Goal: Connect with others: Connect with others

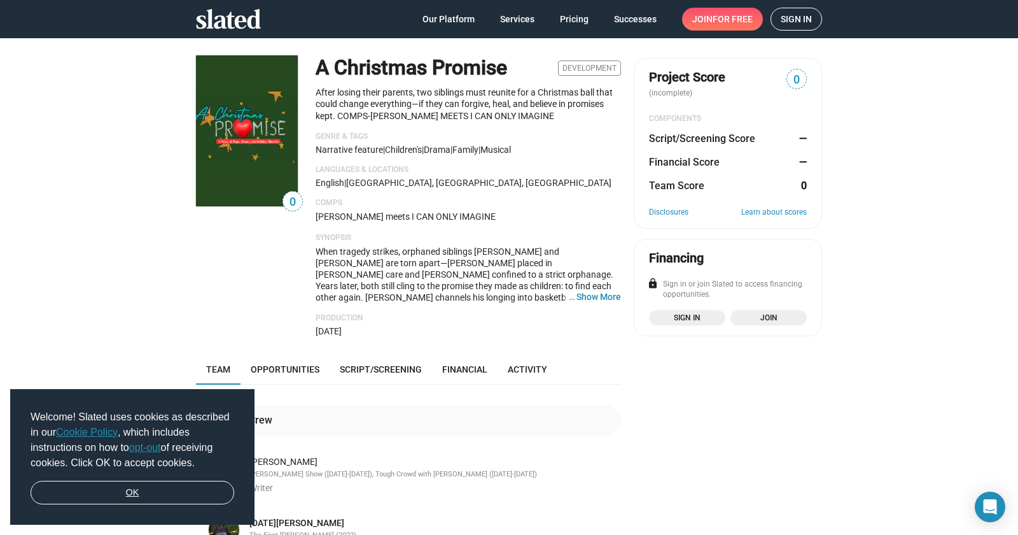
click at [142, 481] on link "OK" at bounding box center [133, 493] width 204 height 24
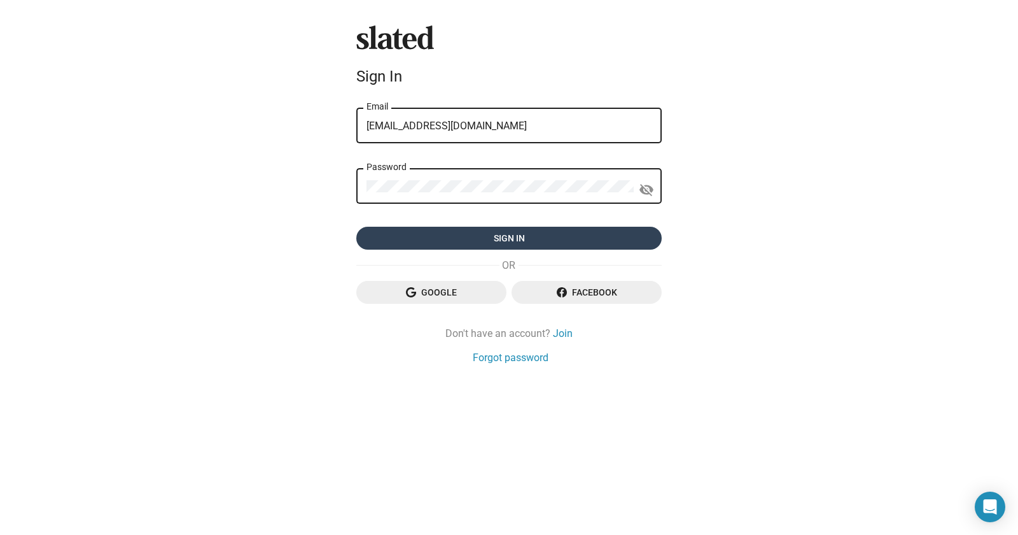
click at [479, 230] on span "Sign in" at bounding box center [509, 238] width 285 height 23
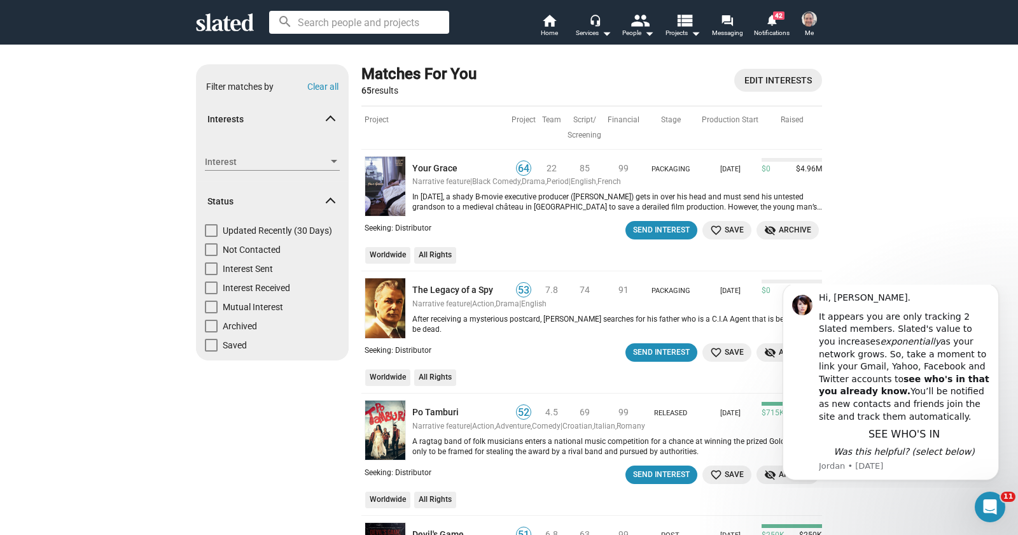
click at [758, 83] on span "Edit Interests" at bounding box center [778, 80] width 67 height 23
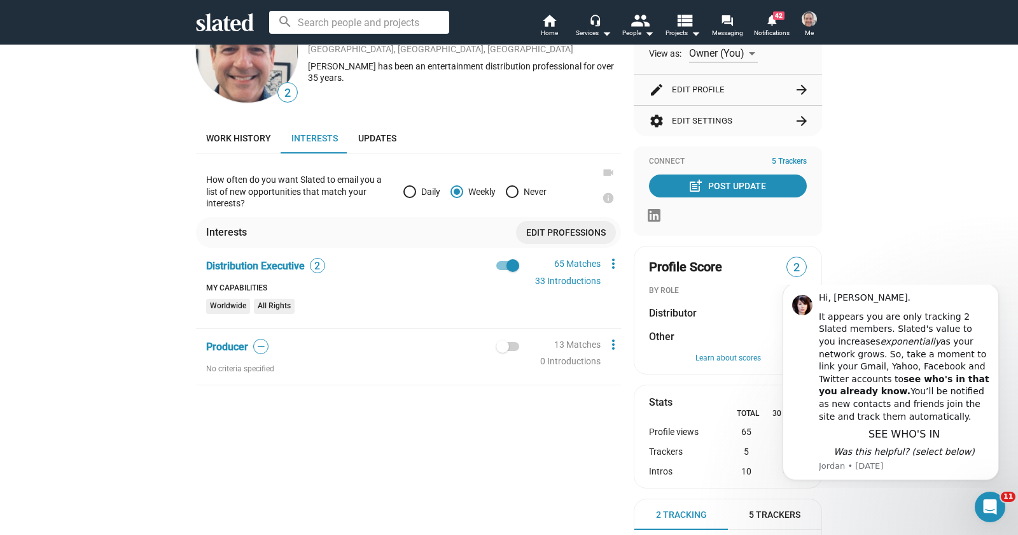
scroll to position [46, 0]
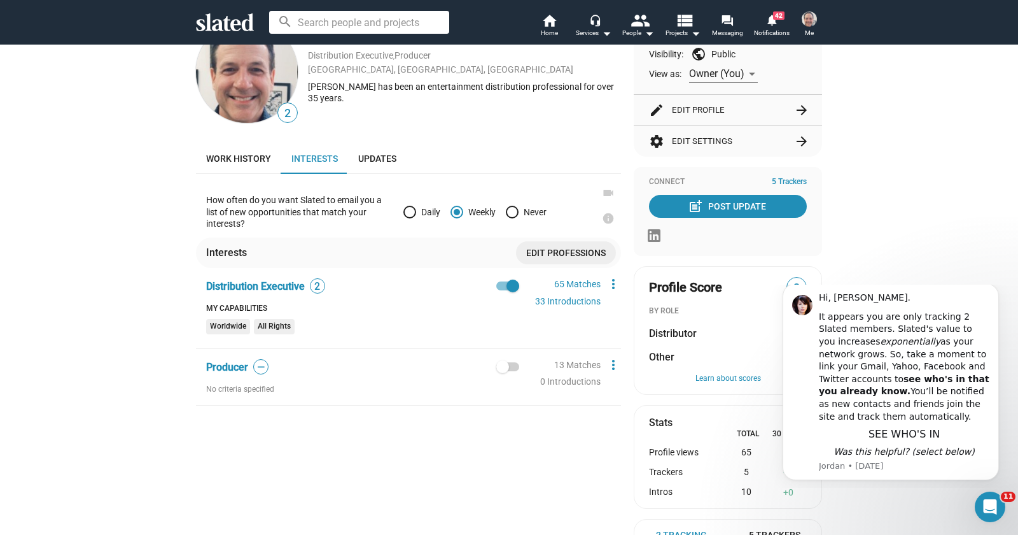
click at [692, 137] on button "settings Edit Settings arrow_forward" at bounding box center [728, 141] width 158 height 31
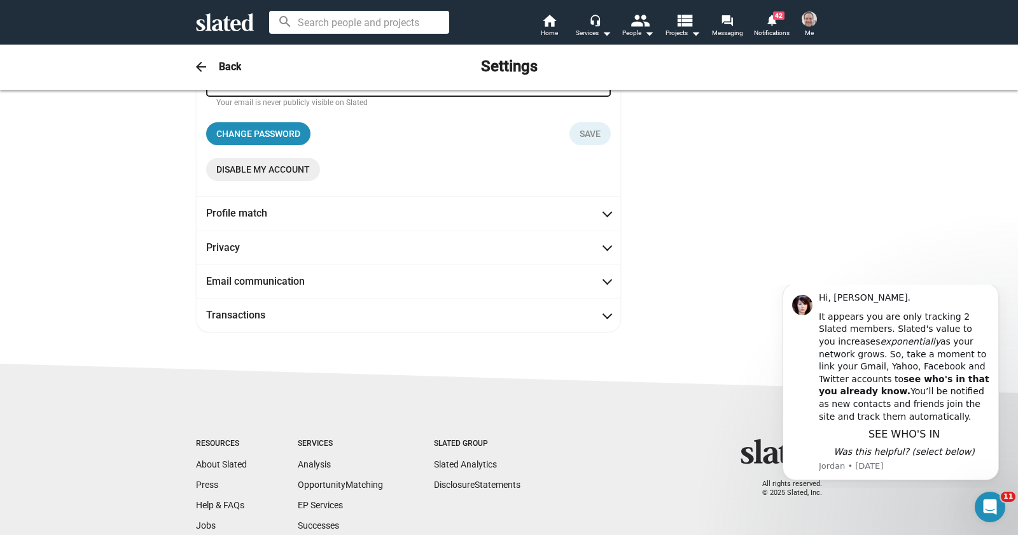
scroll to position [229, 0]
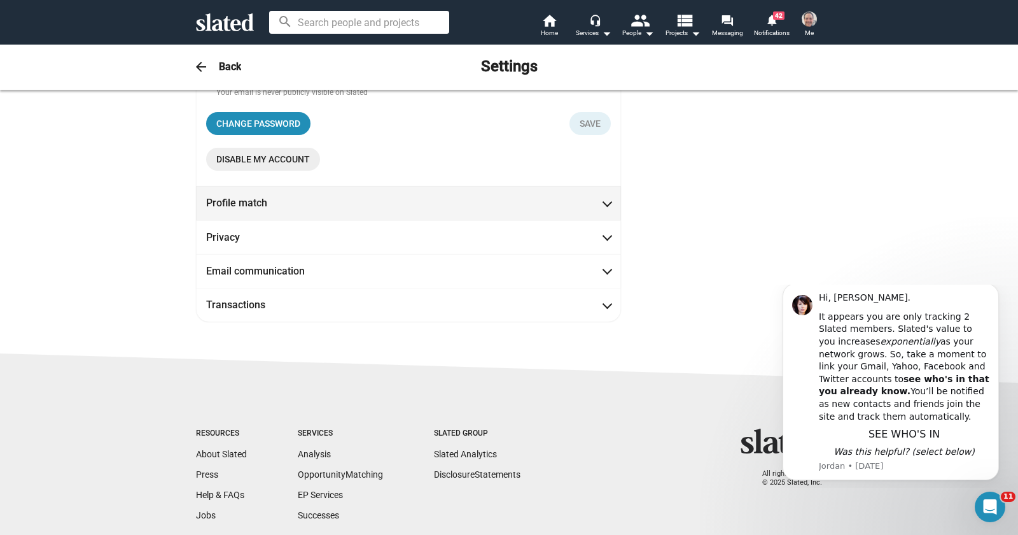
click at [287, 209] on mat-panel-title "Profile match" at bounding box center [263, 202] width 115 height 13
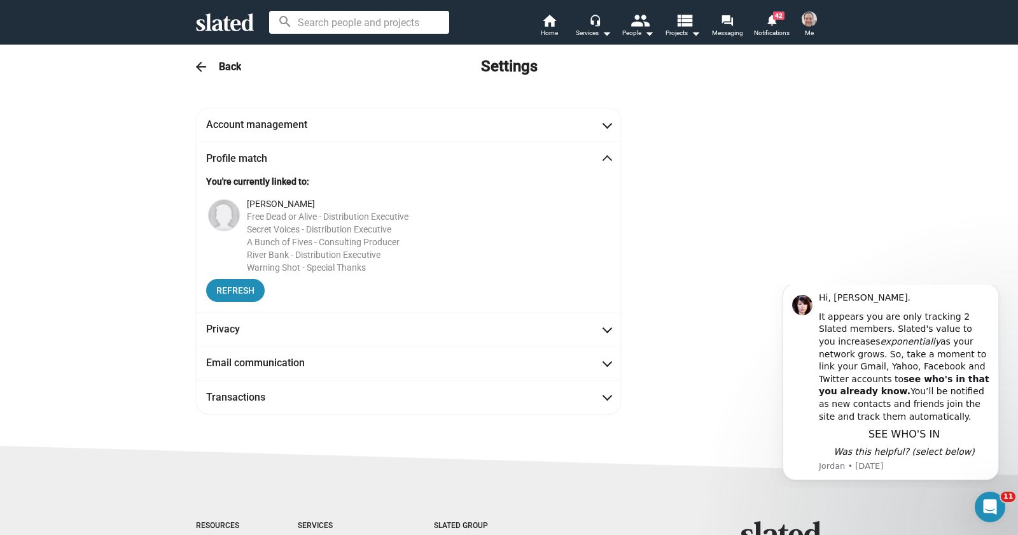
scroll to position [0, 0]
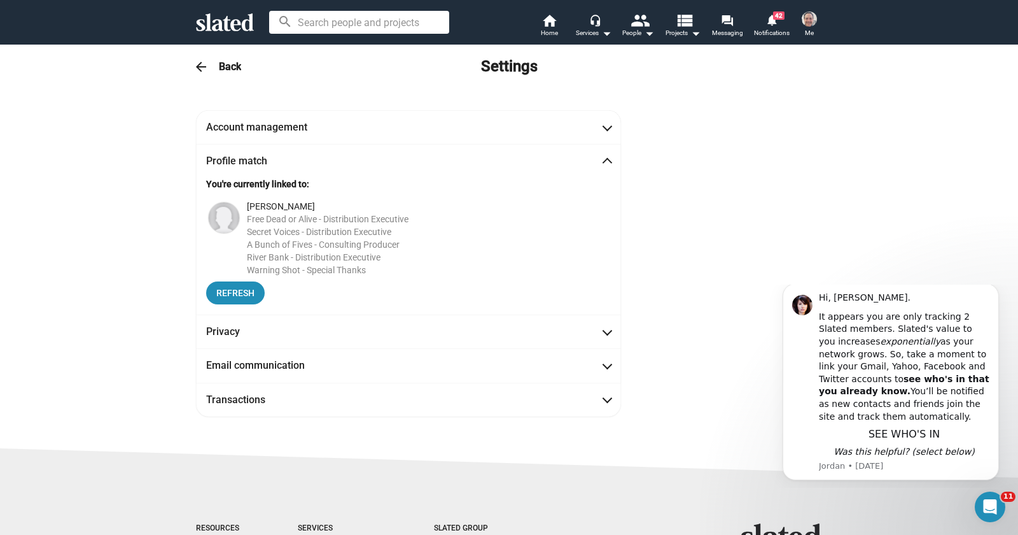
click at [604, 157] on span "Profile match" at bounding box center [408, 160] width 405 height 13
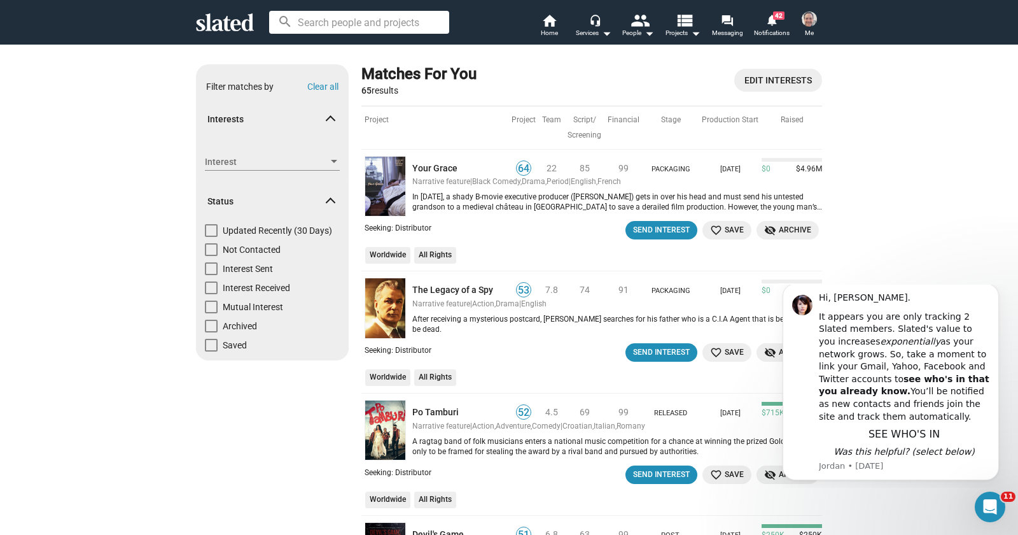
click at [669, 32] on span "Projects arrow_drop_down" at bounding box center [683, 32] width 35 height 15
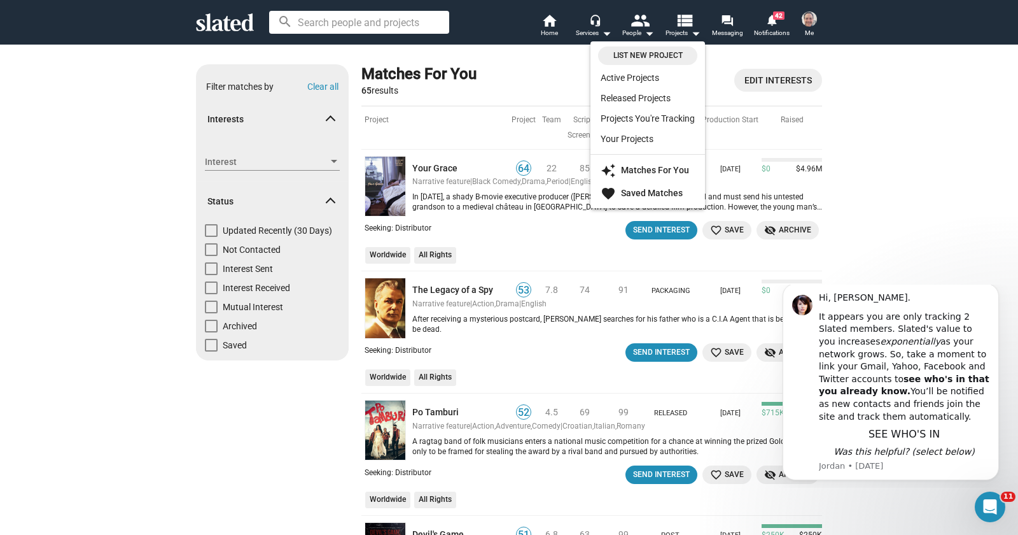
click at [901, 153] on div at bounding box center [509, 267] width 1018 height 535
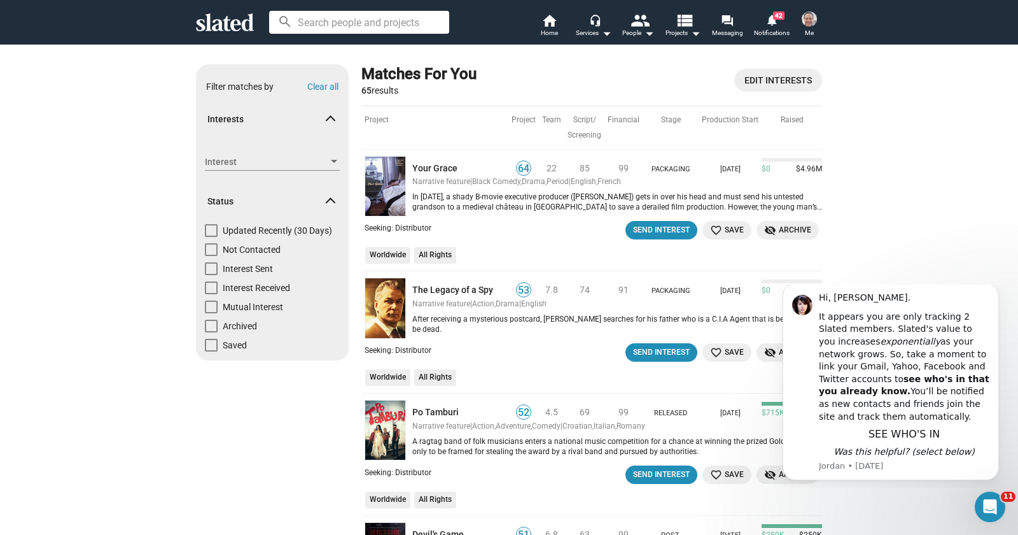
click at [335, 115] on mat-expansion-panel-header "Interests" at bounding box center [272, 119] width 153 height 41
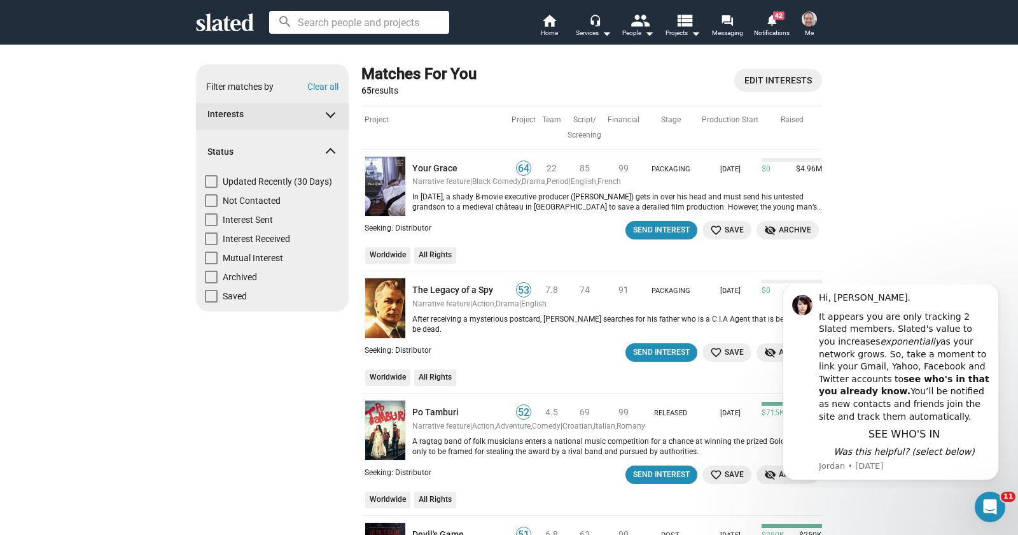
click at [335, 116] on mat-expansion-panel-header "Interests" at bounding box center [272, 114] width 153 height 31
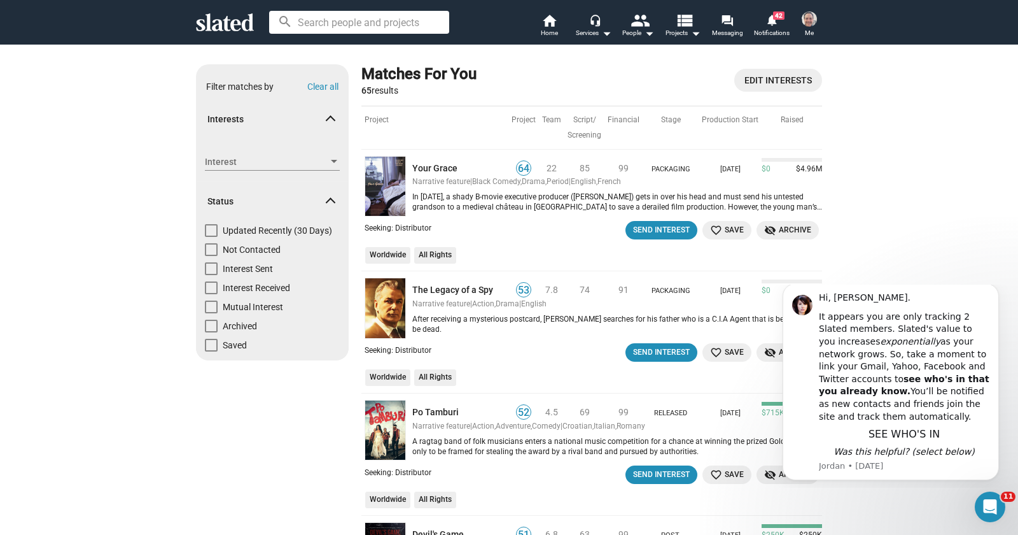
click at [336, 159] on div at bounding box center [333, 162] width 11 height 10
click at [47, 237] on div at bounding box center [509, 267] width 1018 height 535
click at [334, 203] on span at bounding box center [330, 203] width 7 height 12
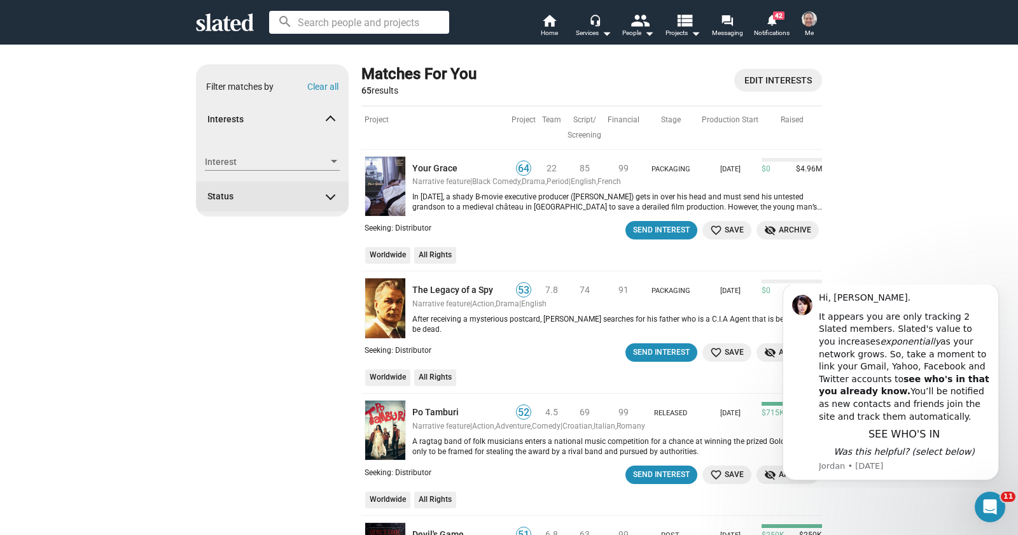
click at [333, 199] on span at bounding box center [330, 194] width 7 height 12
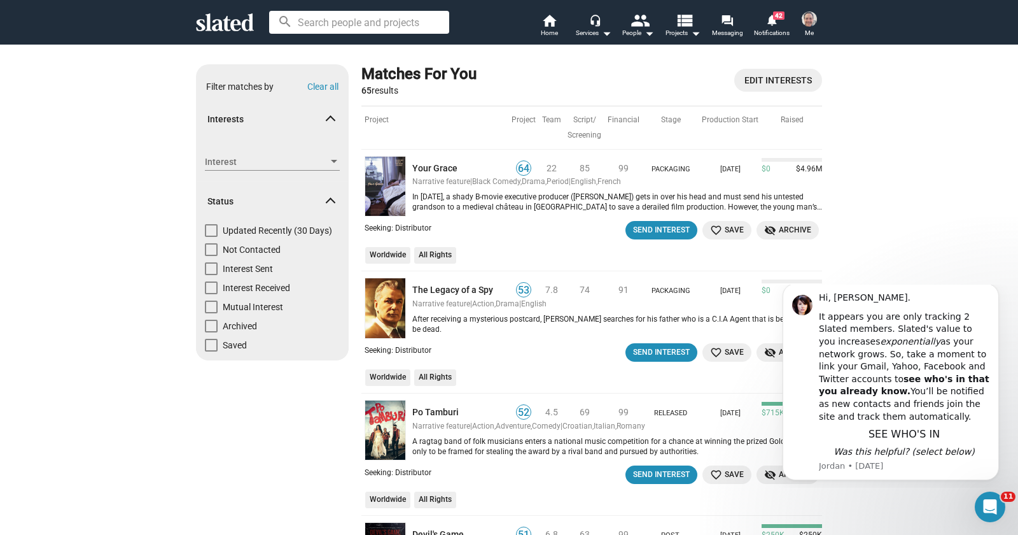
click at [330, 22] on input at bounding box center [359, 22] width 180 height 23
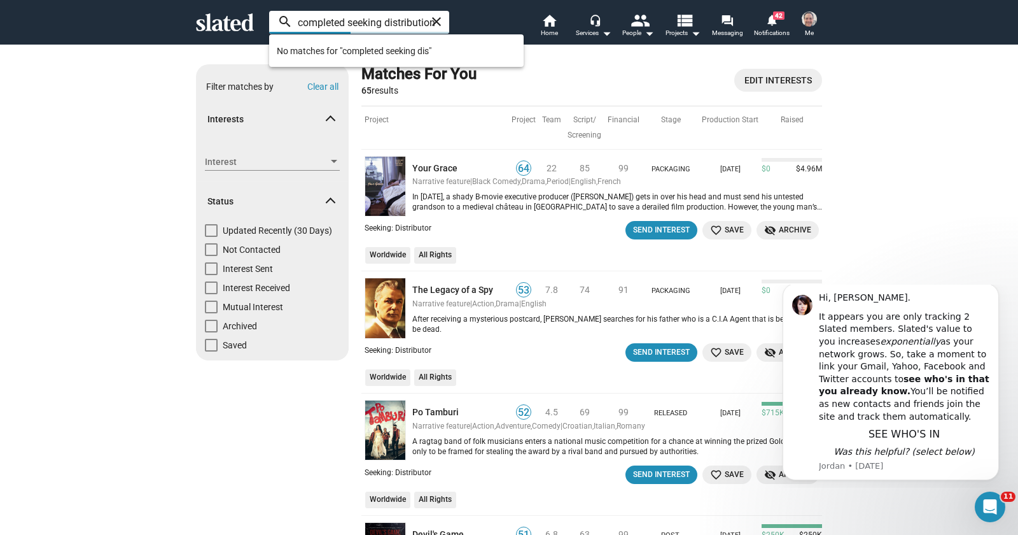
drag, startPoint x: 416, startPoint y: 24, endPoint x: 307, endPoint y: 26, distance: 108.2
click at [311, 26] on input "completed seeking distribution" at bounding box center [359, 22] width 180 height 23
type input "ution"
drag, startPoint x: 320, startPoint y: 21, endPoint x: 270, endPoint y: 23, distance: 49.7
click at [270, 23] on input "ution" at bounding box center [359, 22] width 180 height 23
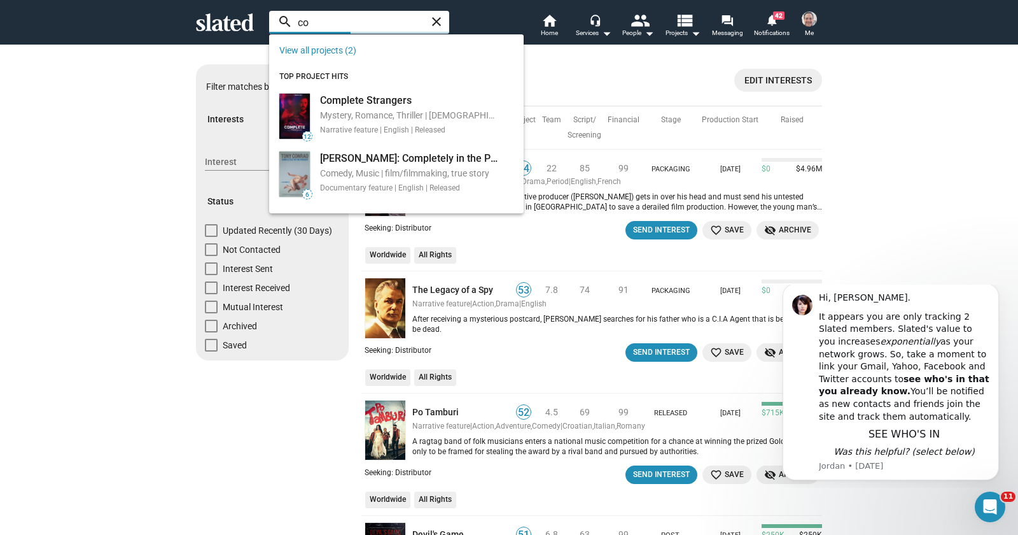
type input "c"
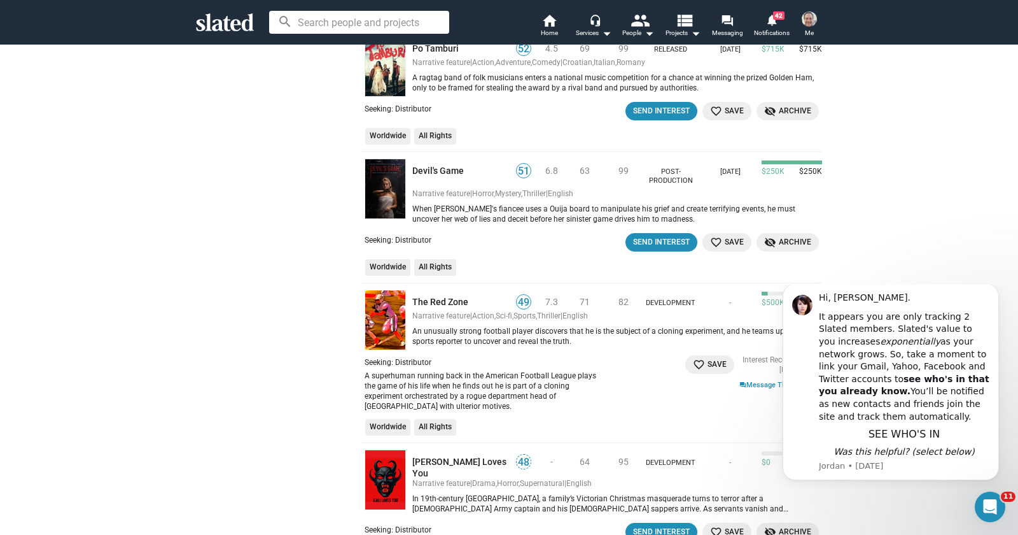
scroll to position [367, 0]
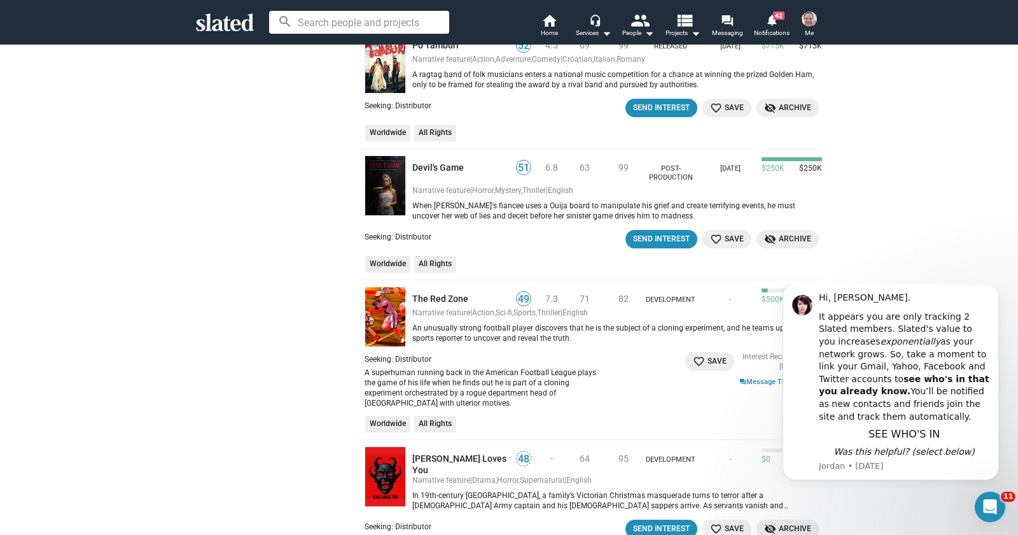
click at [355, 183] on div "Show filters Filter matches by Clear all Interests Interest Interest Status Upd…" at bounding box center [509, 459] width 652 height 1523
click at [393, 181] on img at bounding box center [385, 185] width 41 height 60
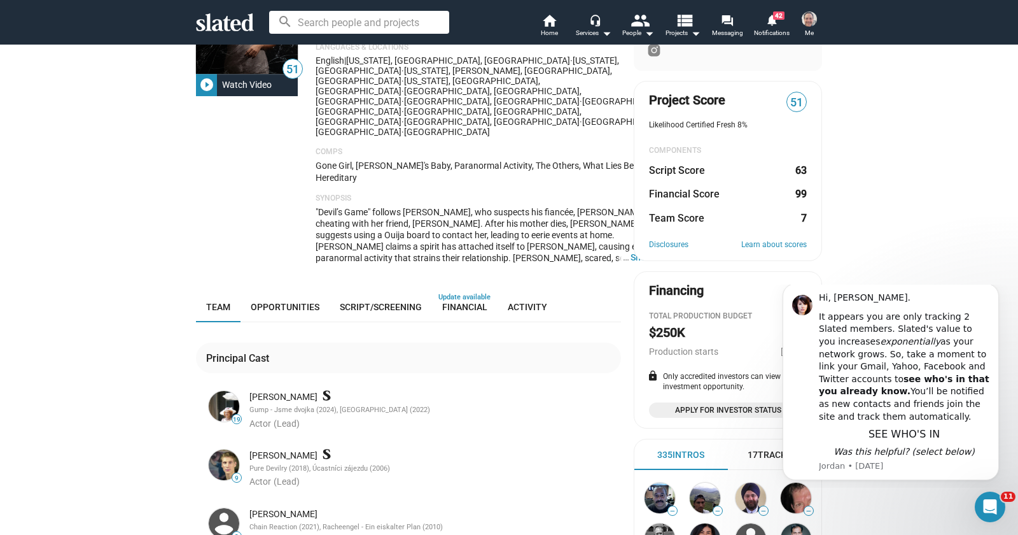
scroll to position [92, 0]
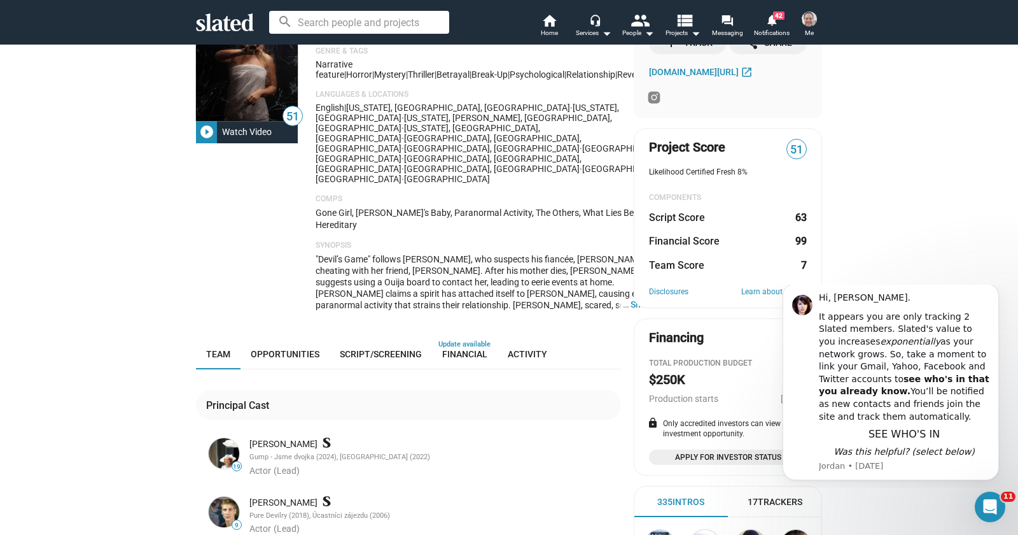
drag, startPoint x: 994, startPoint y: 299, endPoint x: 995, endPoint y: 287, distance: 12.2
click at [994, 290] on icon "Dismiss notification" at bounding box center [996, 288] width 6 height 6
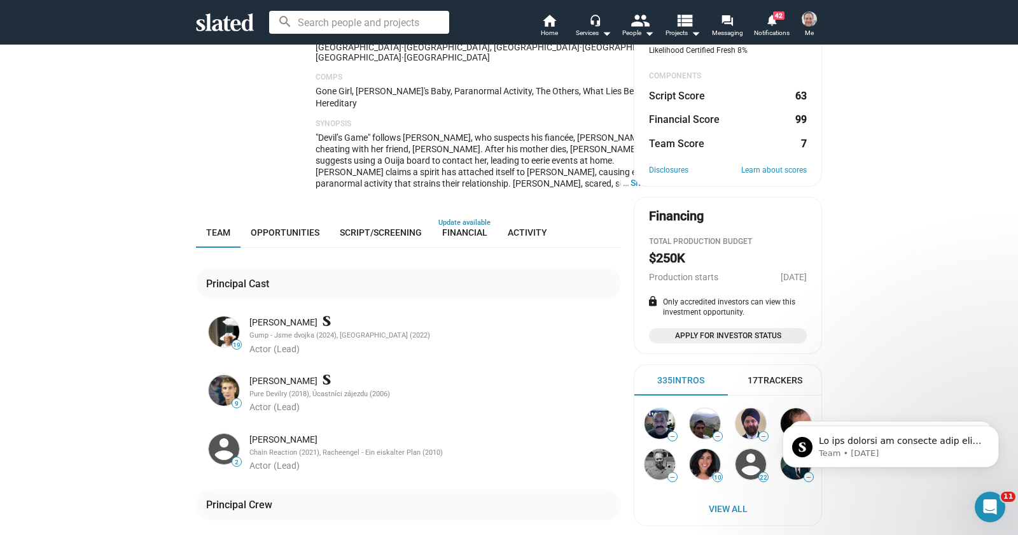
scroll to position [0, 0]
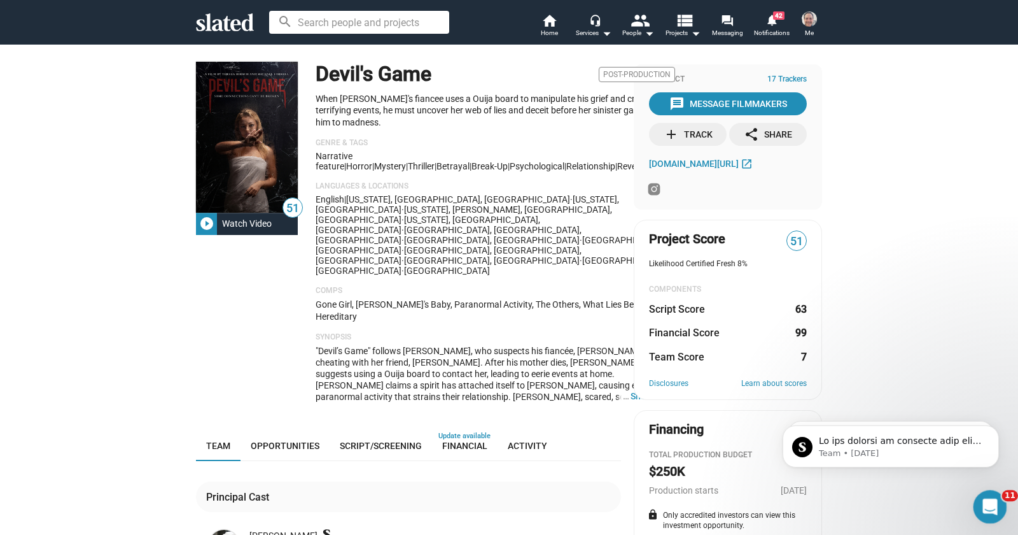
click at [979, 509] on div "Open Intercom Messenger" at bounding box center [989, 505] width 42 height 42
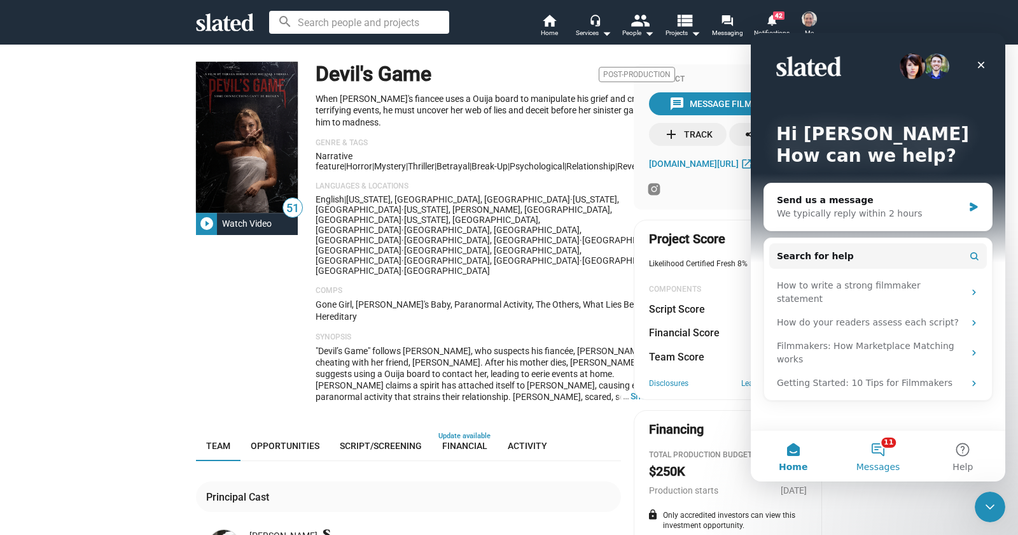
click at [879, 453] on button "11 Messages" at bounding box center [878, 455] width 85 height 51
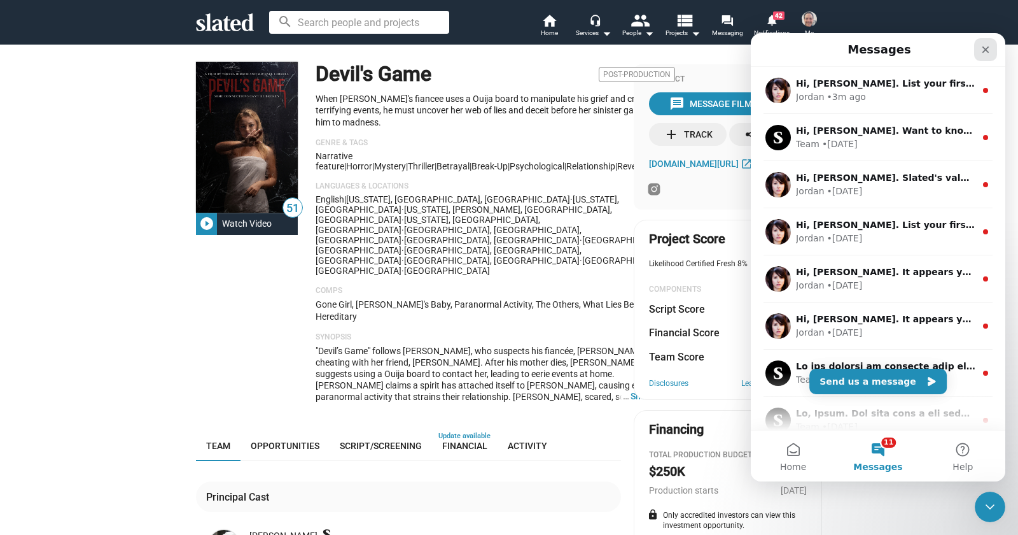
click at [981, 52] on icon "Close" at bounding box center [986, 50] width 10 height 10
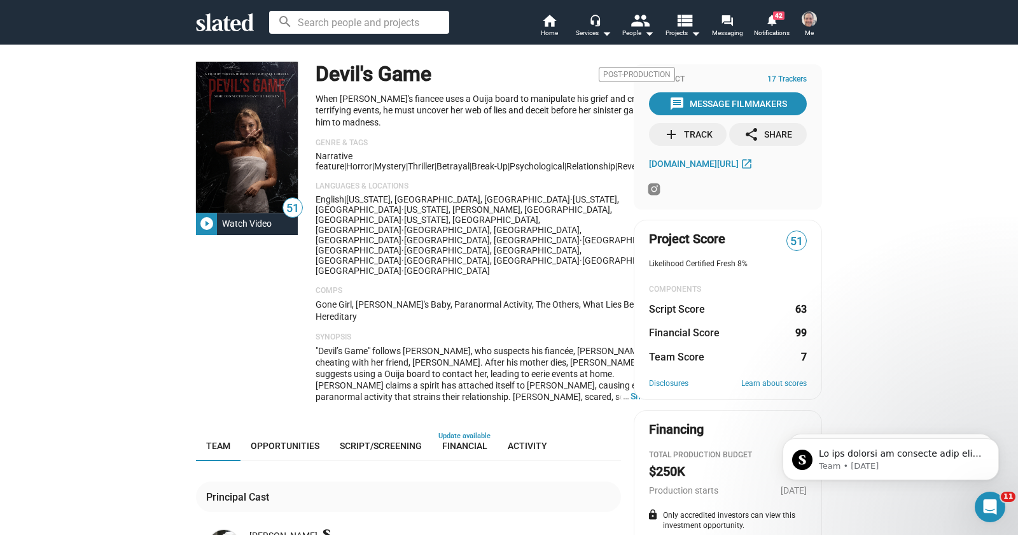
click at [707, 139] on div "add Track" at bounding box center [688, 134] width 49 height 23
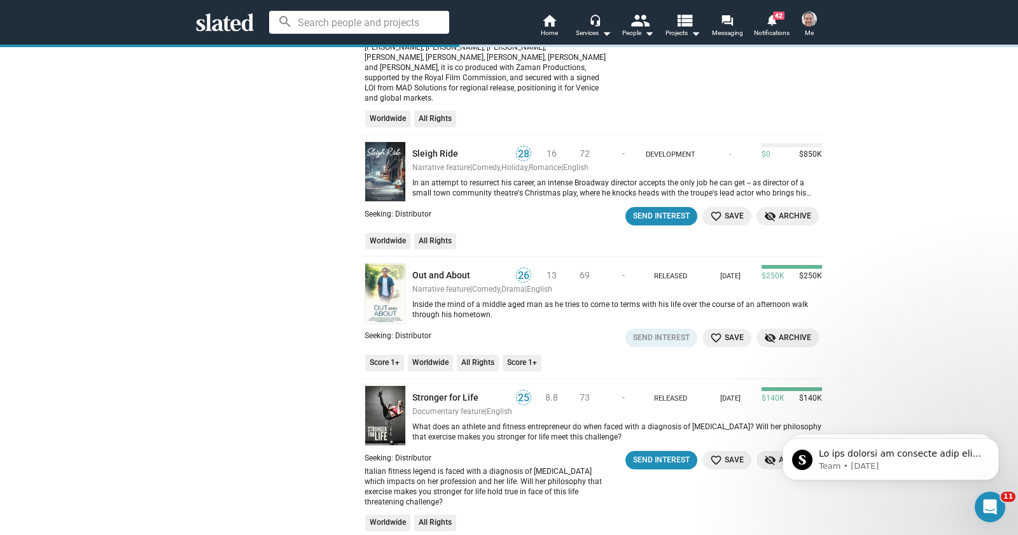
scroll to position [2475, 0]
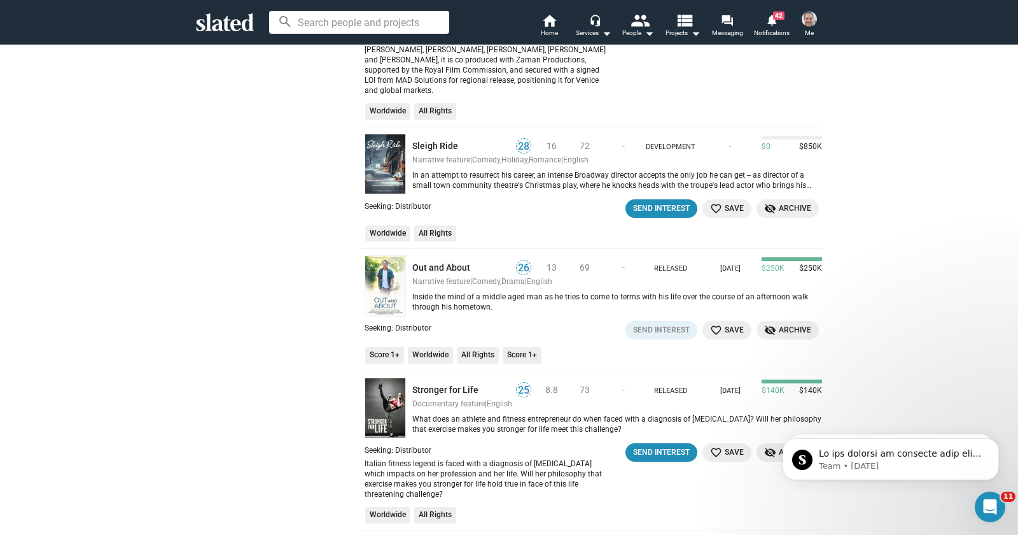
click at [386, 255] on img at bounding box center [385, 285] width 41 height 60
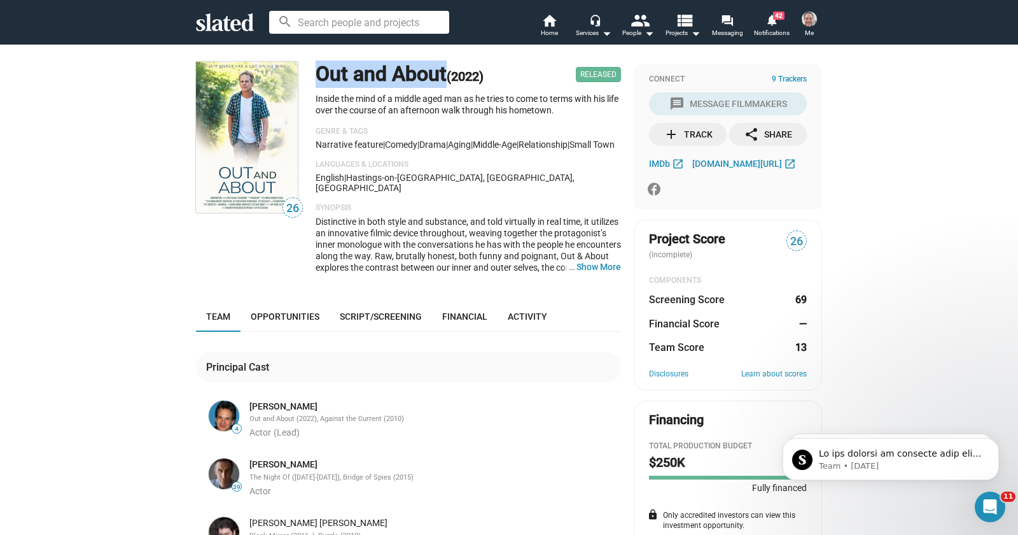
drag, startPoint x: 316, startPoint y: 68, endPoint x: 451, endPoint y: 76, distance: 135.8
click at [451, 76] on h1 "Out and About (2022)" at bounding box center [400, 73] width 168 height 27
copy h1 "Out and About"
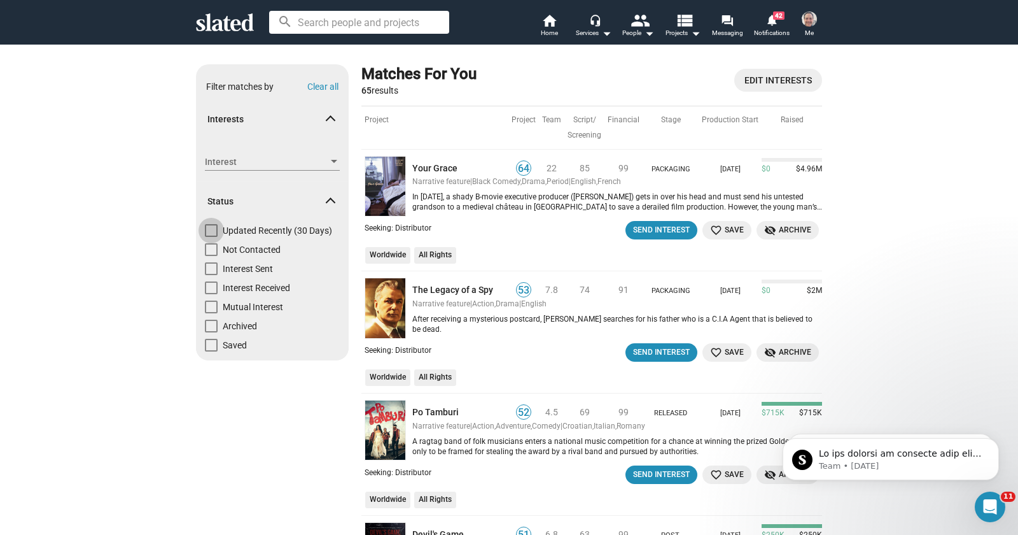
click at [215, 231] on span at bounding box center [211, 230] width 13 height 13
click at [211, 237] on input "Updated Recently (30 Days)" at bounding box center [211, 237] width 1 height 1
checkbox input "true"
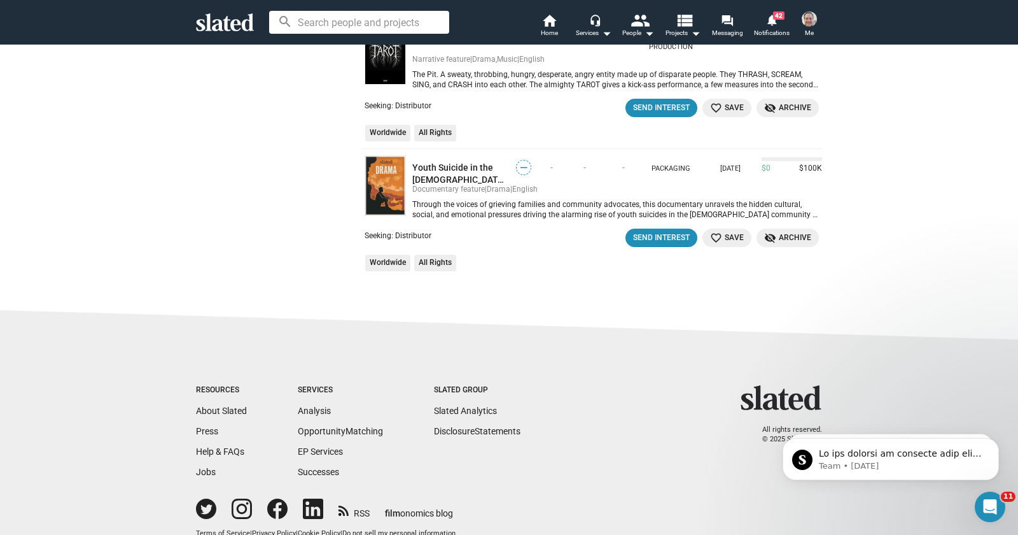
scroll to position [861, 0]
